Goal: Communication & Community: Participate in discussion

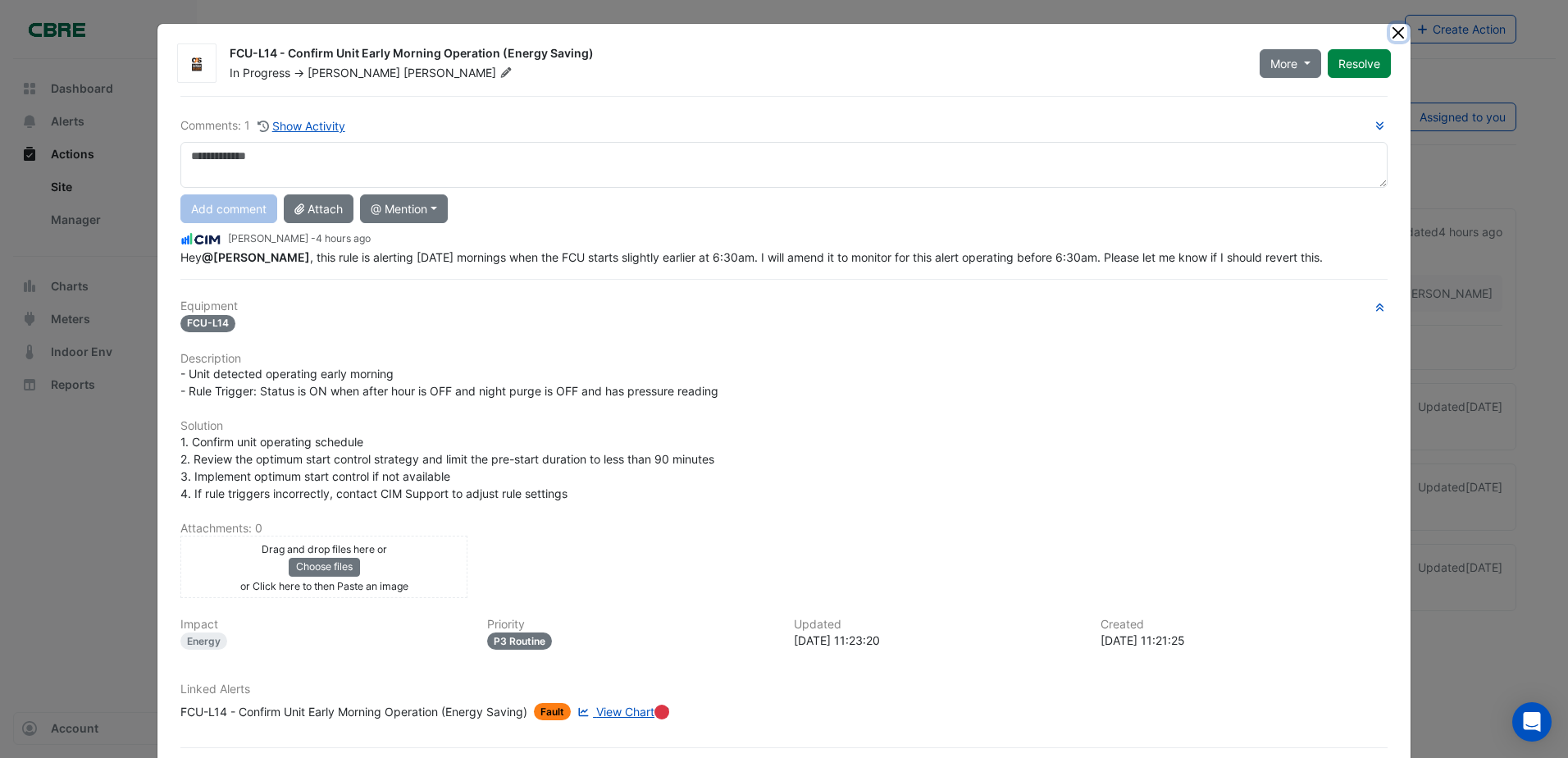
click at [1390, 34] on button "Close" at bounding box center [1399, 33] width 18 height 18
click at [1394, 34] on button "Close" at bounding box center [1399, 33] width 18 height 18
